Goal: Check status: Check status

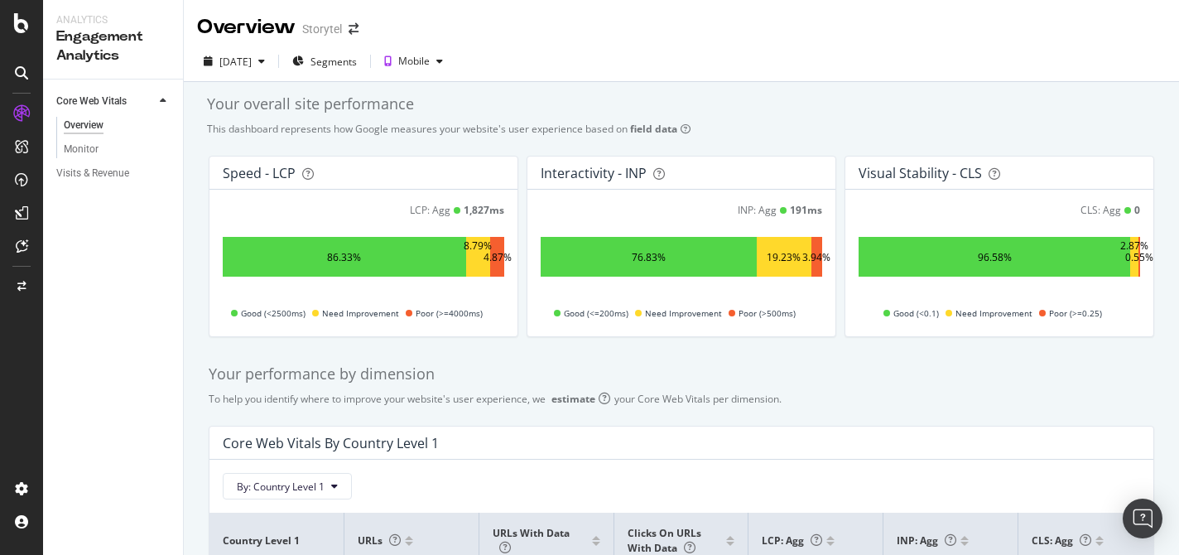
scroll to position [295, 0]
